Goal: Complete application form

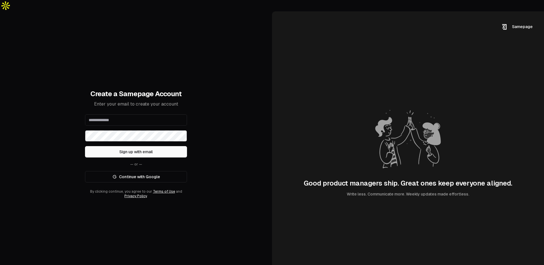
click at [138, 171] on link "Continue with Google" at bounding box center [136, 176] width 102 height 11
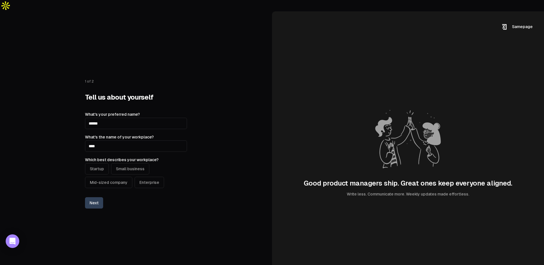
click at [98, 163] on button "Startup" at bounding box center [97, 168] width 24 height 11
click at [98, 197] on button "Next" at bounding box center [94, 202] width 18 height 11
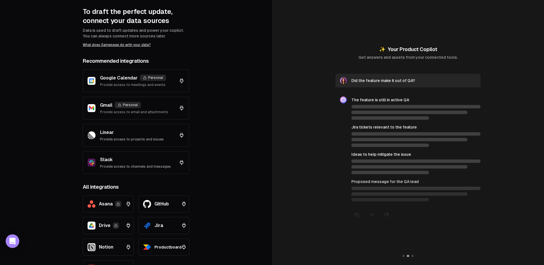
scroll to position [31, 0]
